Goal: Information Seeking & Learning: Understand process/instructions

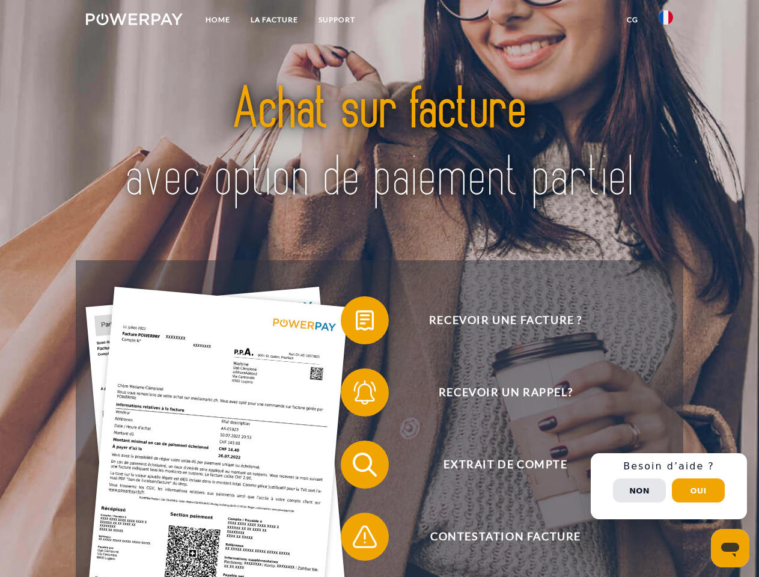
click at [134, 21] on img at bounding box center [134, 19] width 97 height 12
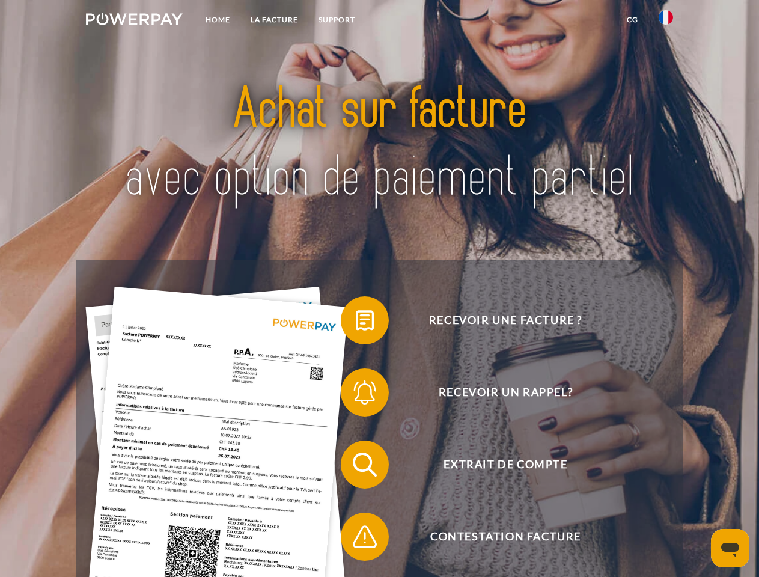
click at [666, 21] on img at bounding box center [665, 17] width 14 height 14
click at [632, 20] on link "CG" at bounding box center [632, 20] width 32 height 22
click at [356, 323] on span at bounding box center [347, 320] width 60 height 60
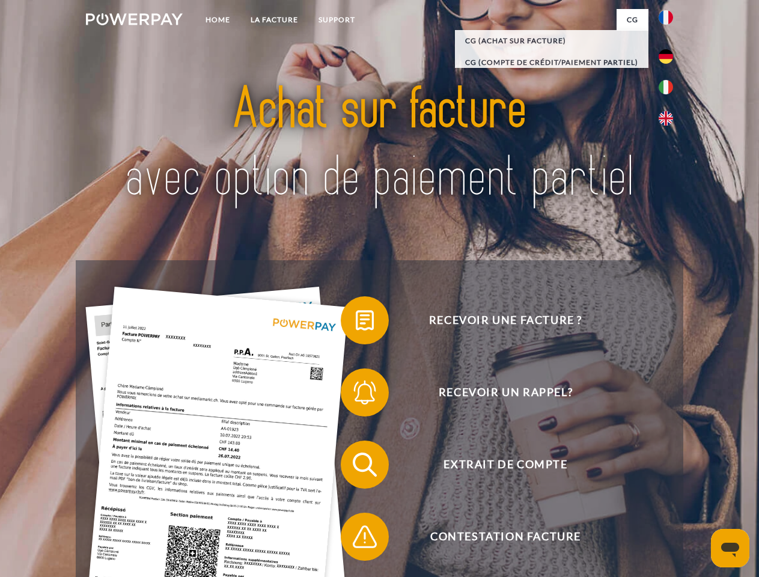
click at [356, 395] on span at bounding box center [347, 392] width 60 height 60
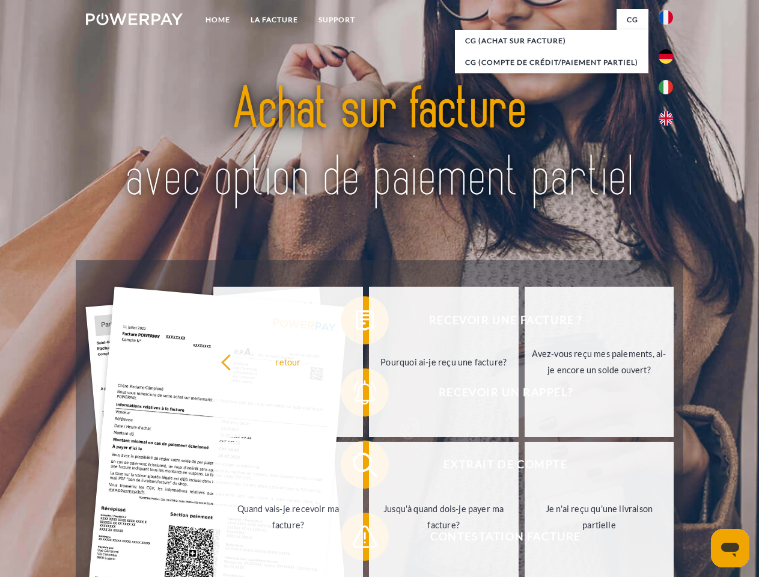
click at [369, 467] on link "Jusqu'à quand dois-je payer ma facture?" at bounding box center [444, 517] width 150 height 150
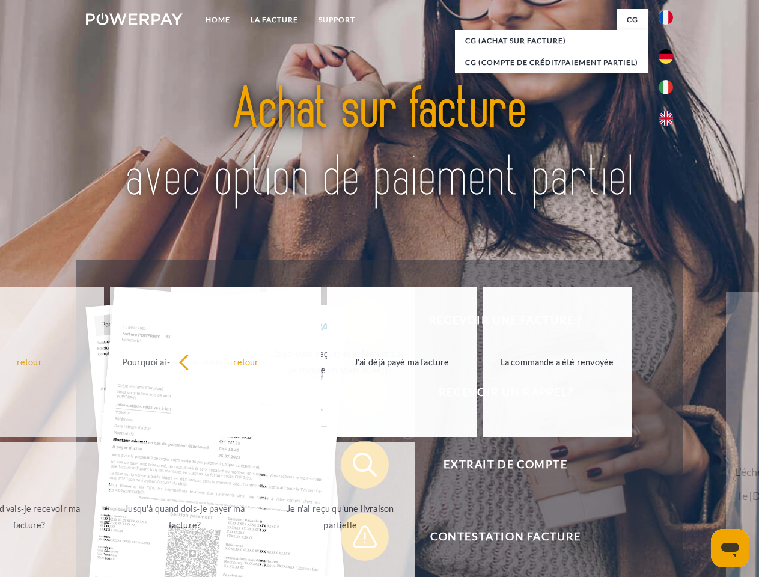
click at [356, 539] on span at bounding box center [347, 536] width 60 height 60
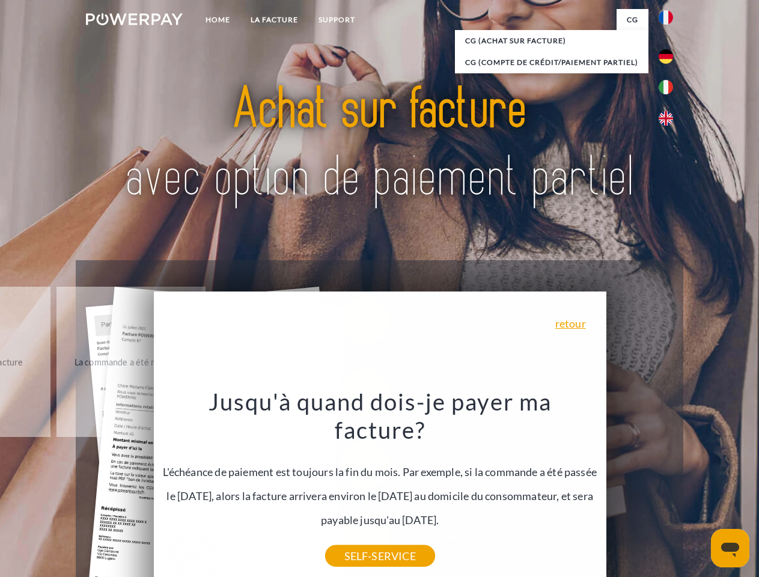
click at [669, 486] on div "Recevoir une facture ? Recevoir un rappel? Extrait de compte retour" at bounding box center [379, 500] width 607 height 481
click at [639, 488] on span "Extrait de compte" at bounding box center [505, 464] width 294 height 48
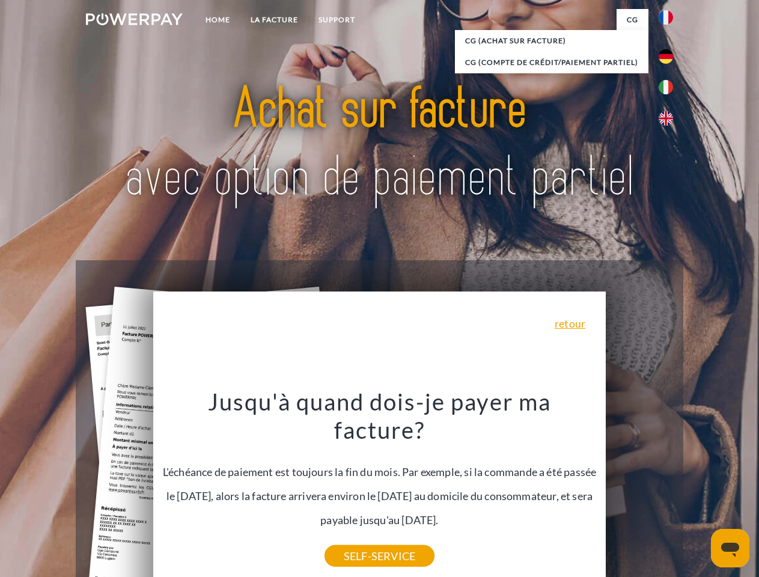
click at [698, 490] on header "Home LA FACTURE Support" at bounding box center [379, 415] width 759 height 830
